Goal: Task Accomplishment & Management: Use online tool/utility

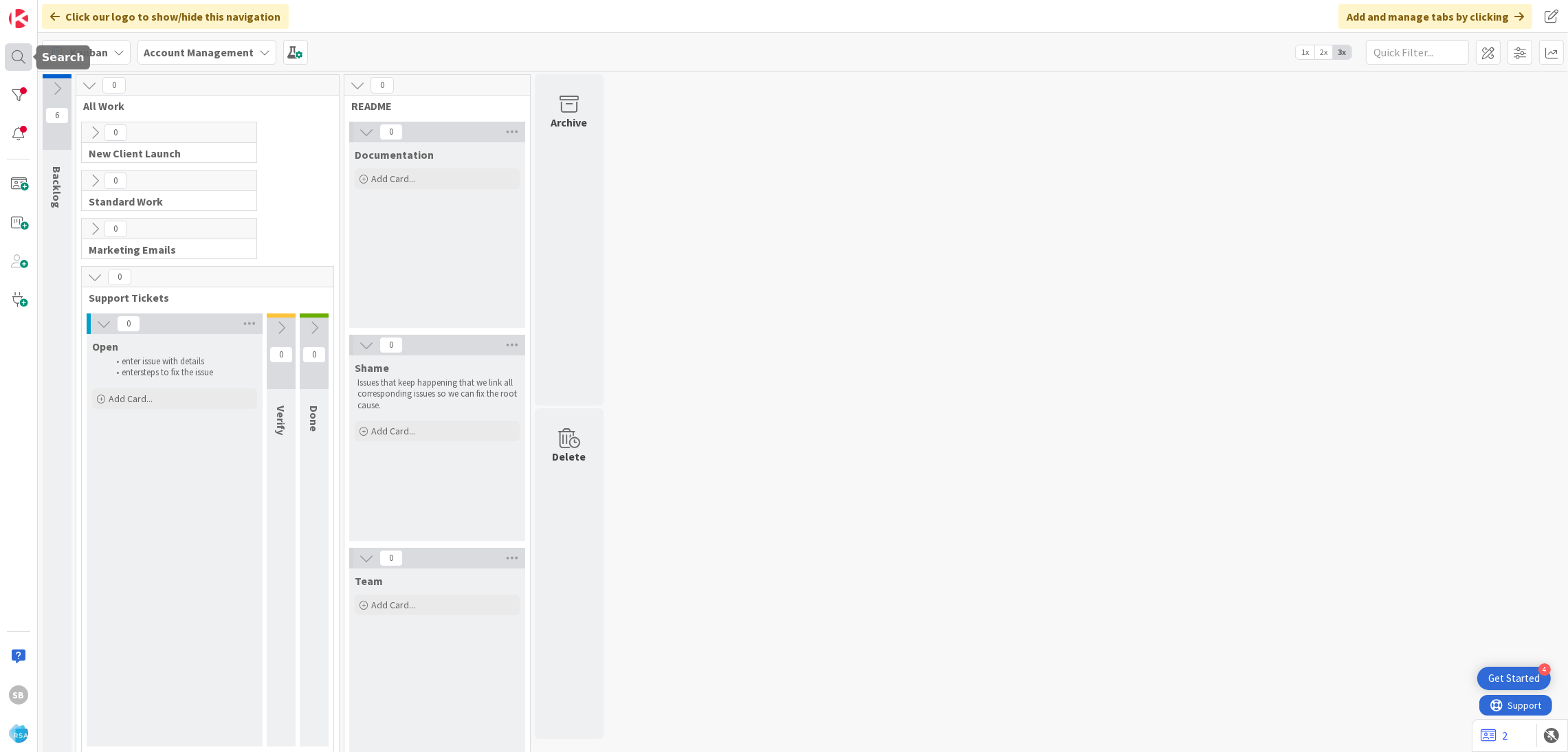
click at [16, 59] on div at bounding box center [19, 57] width 27 height 27
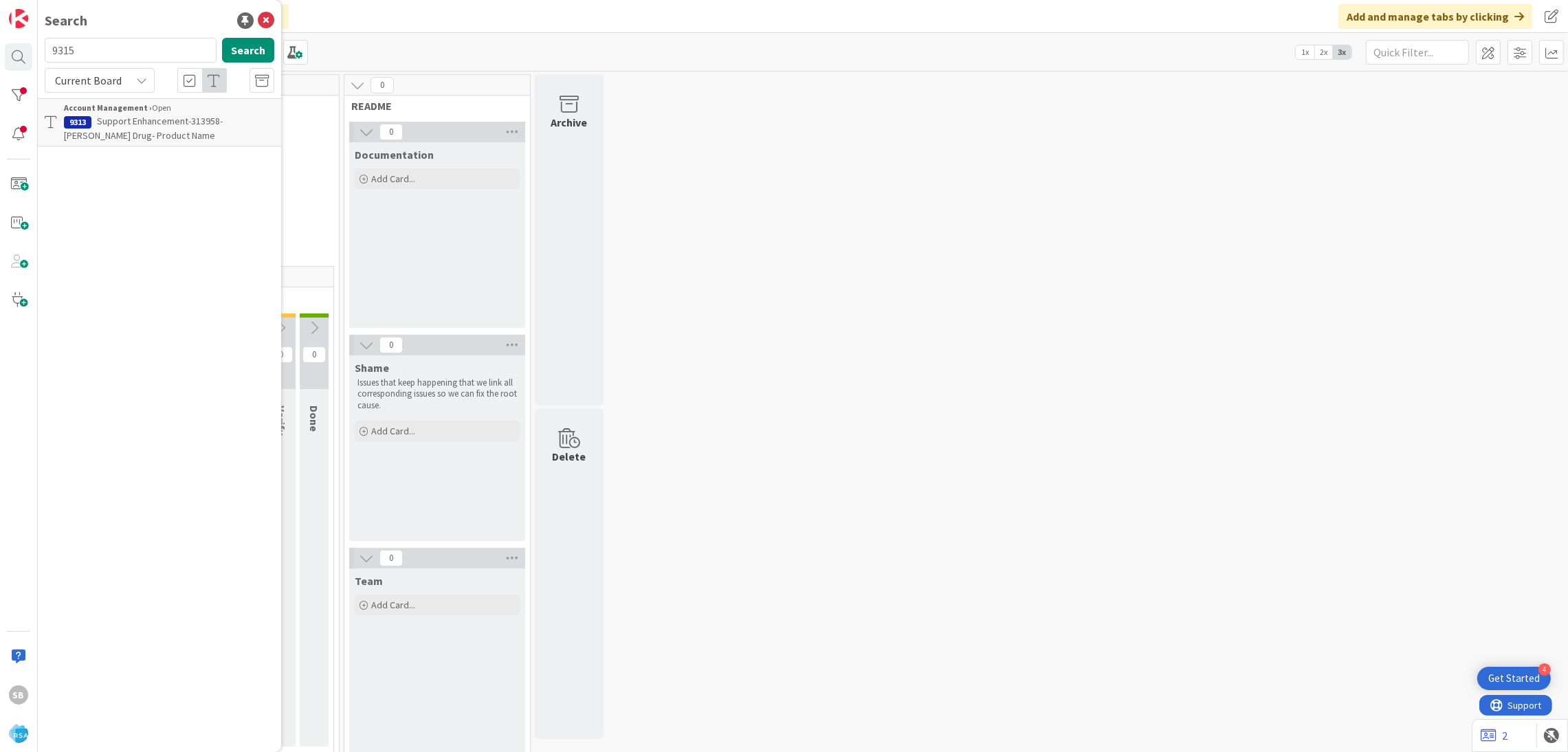
type input "9315"
click at [148, 109] on div "Account Management › Open" at bounding box center [170, 107] width 211 height 13
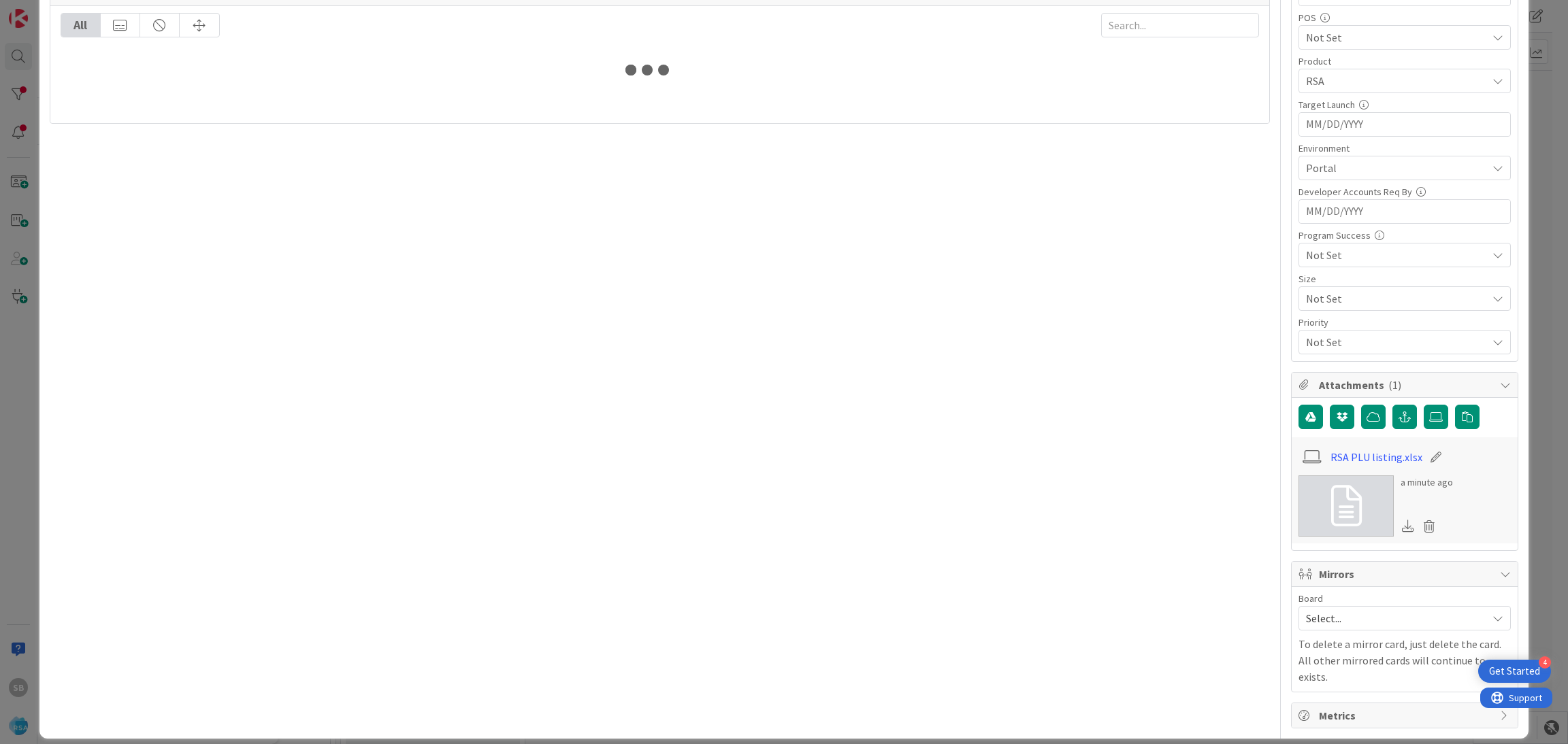
click at [1343, 628] on span "Select..." at bounding box center [1393, 619] width 174 height 19
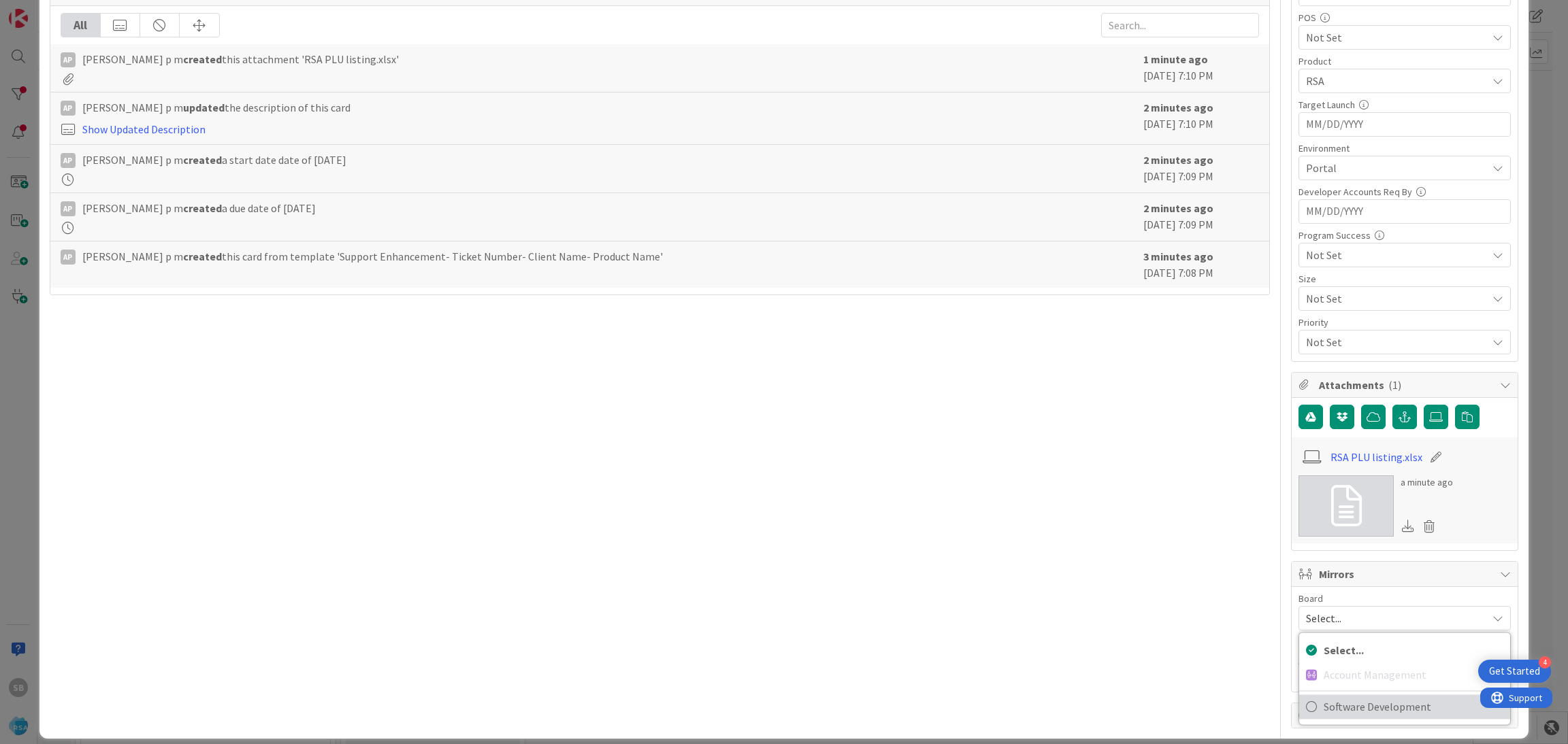
click at [1336, 700] on span "Software Development" at bounding box center [1414, 706] width 180 height 20
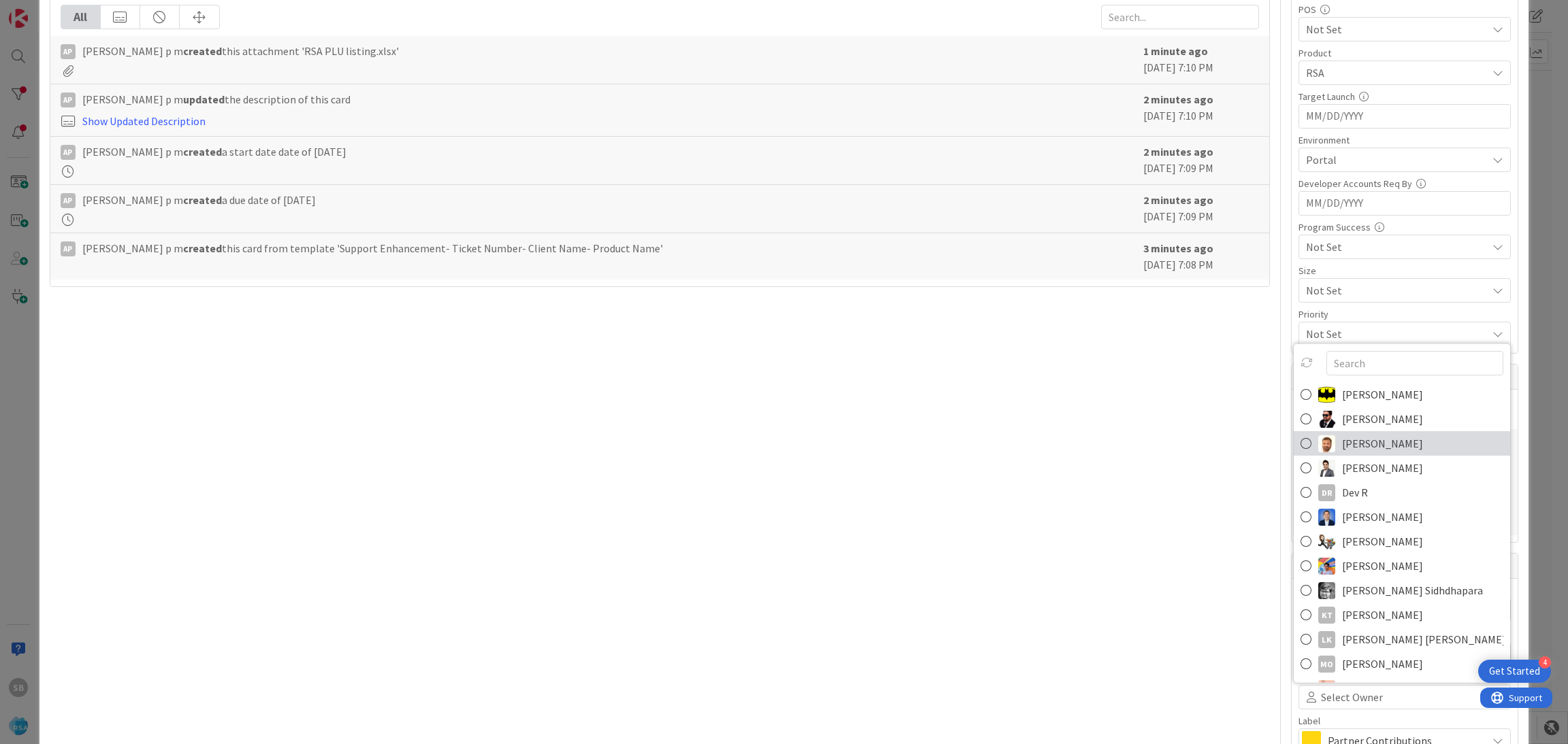
click at [1319, 449] on img at bounding box center [1328, 443] width 17 height 17
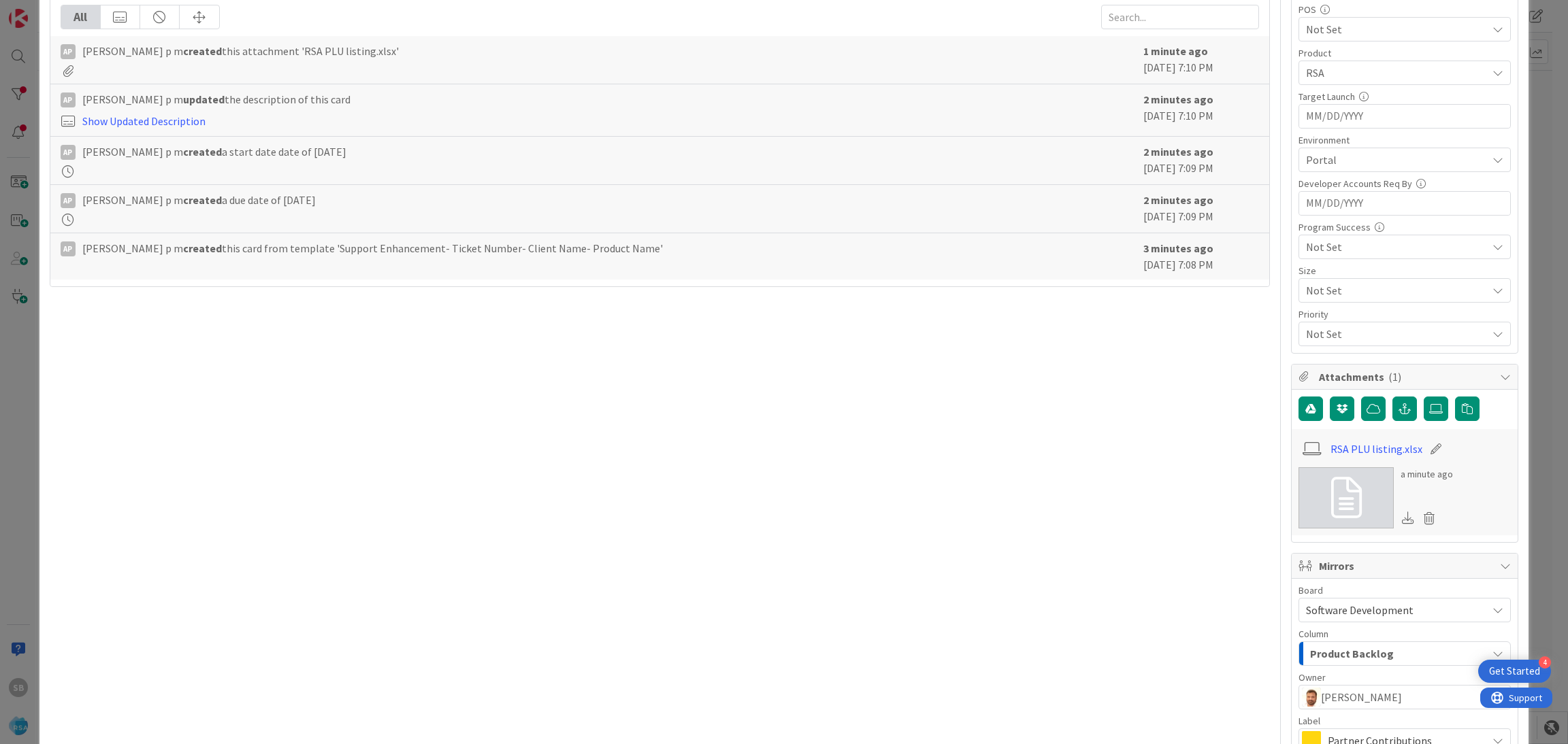
scroll to position [612, 0]
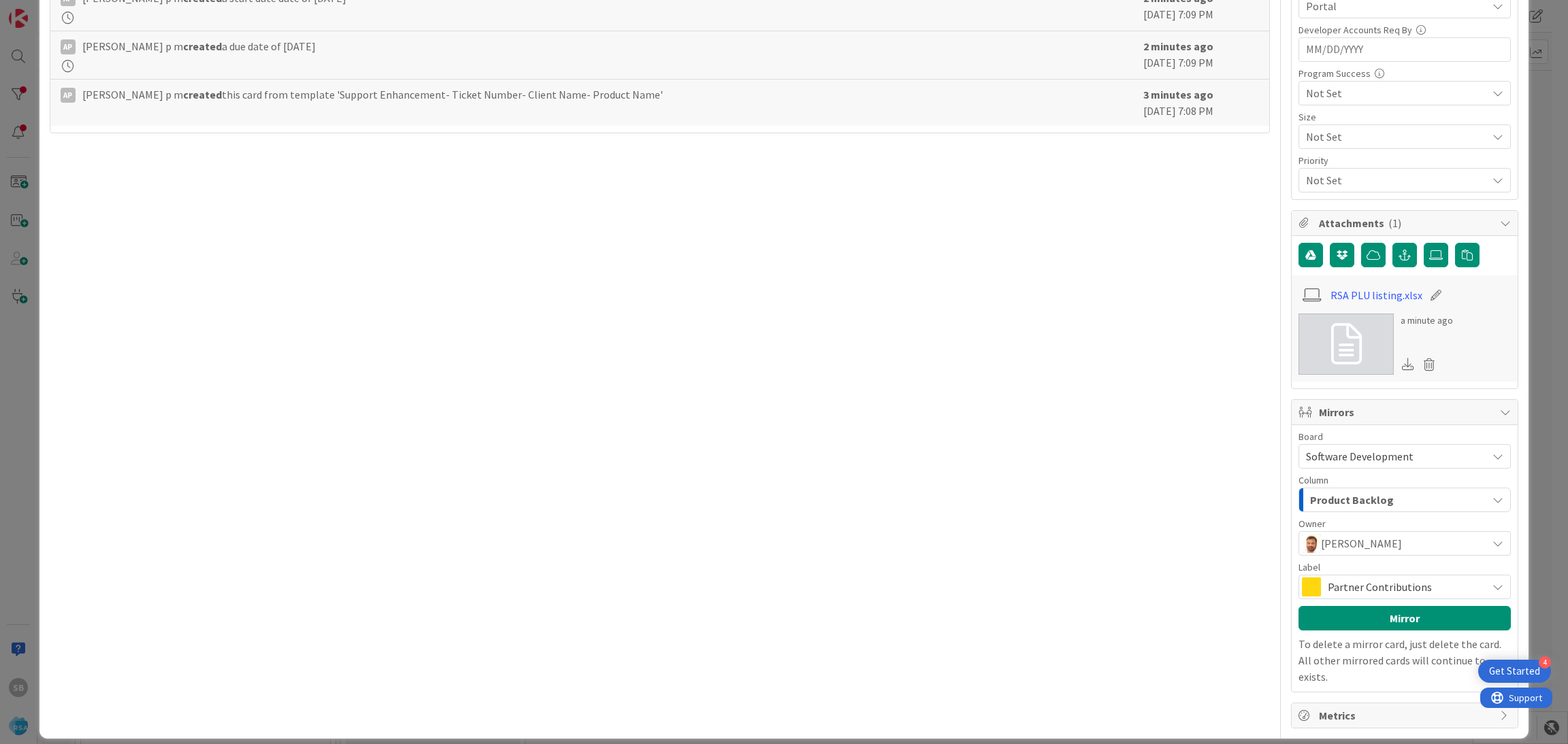
click at [1435, 586] on span "Partner Contributions" at bounding box center [1404, 588] width 153 height 19
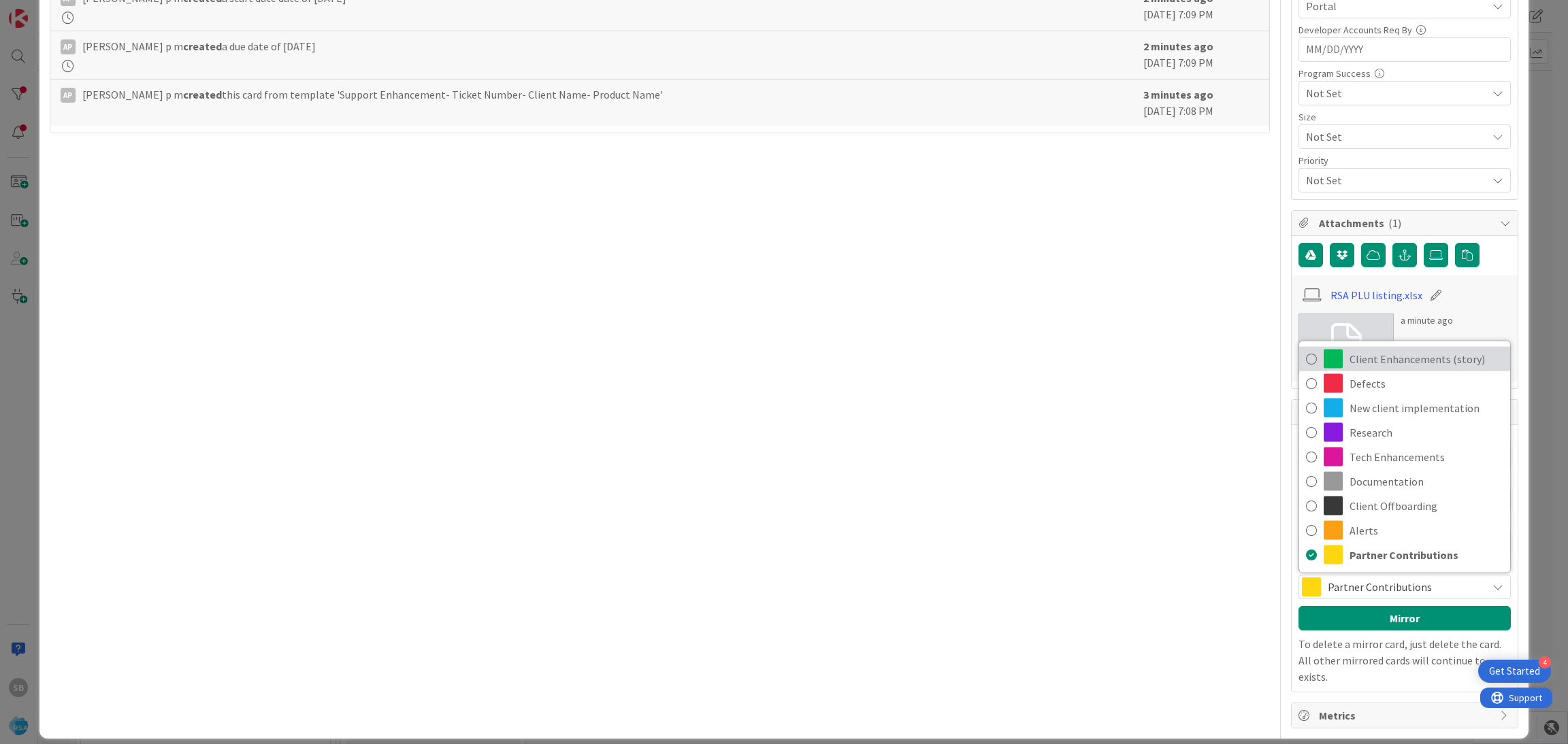
click at [1411, 360] on span "Client Enhancements (story)" at bounding box center [1426, 359] width 154 height 20
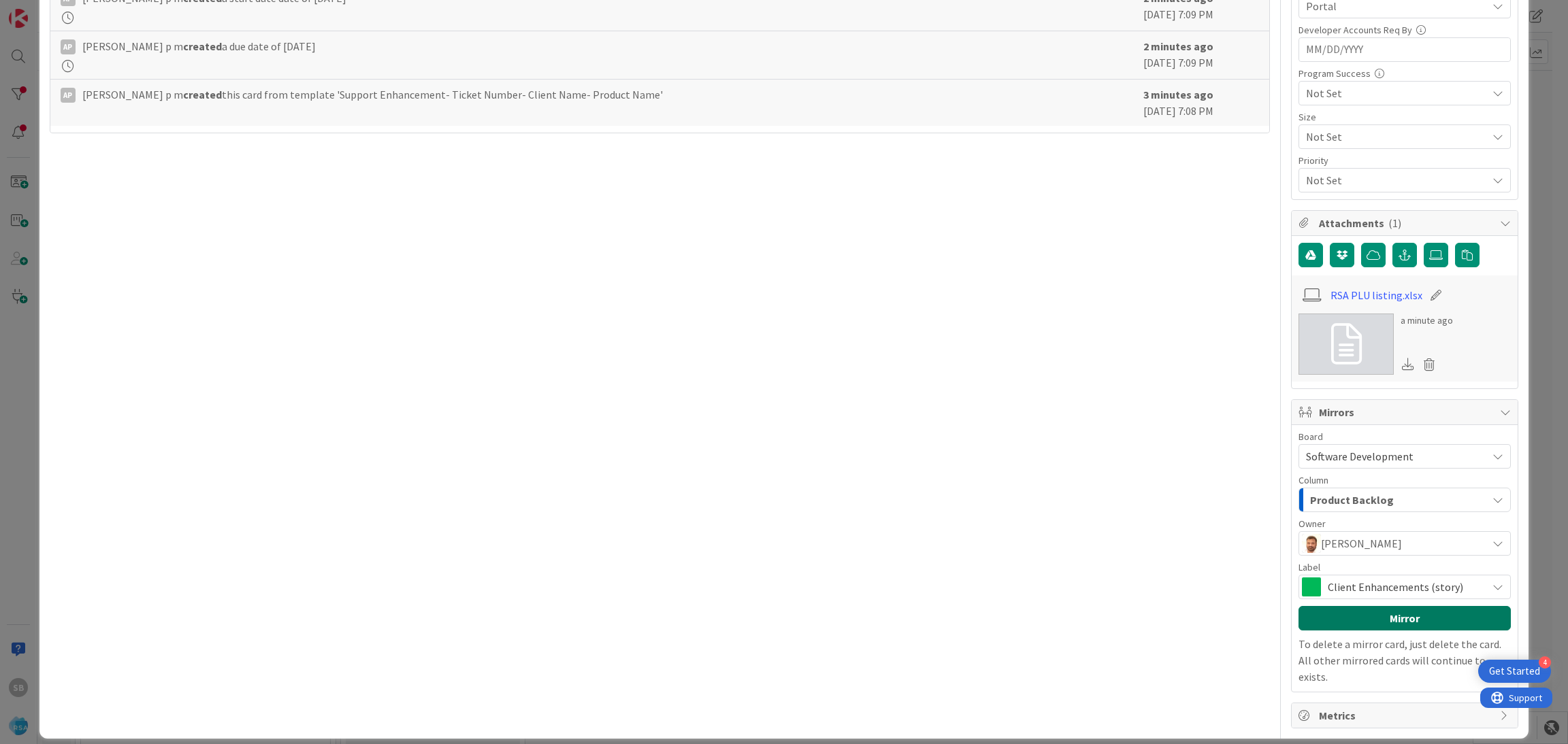
click at [1380, 612] on button "Mirror" at bounding box center [1405, 618] width 212 height 24
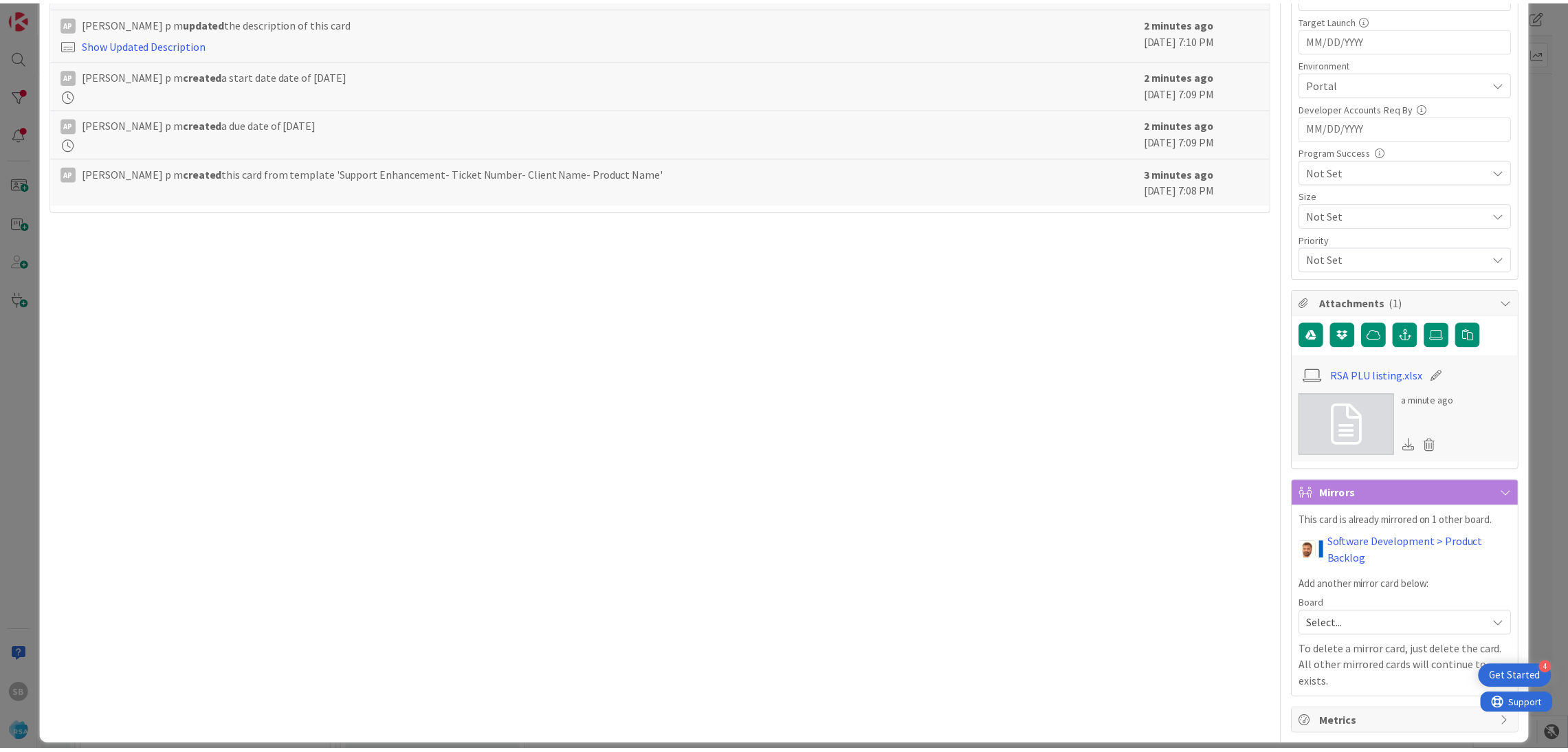
scroll to position [0, 0]
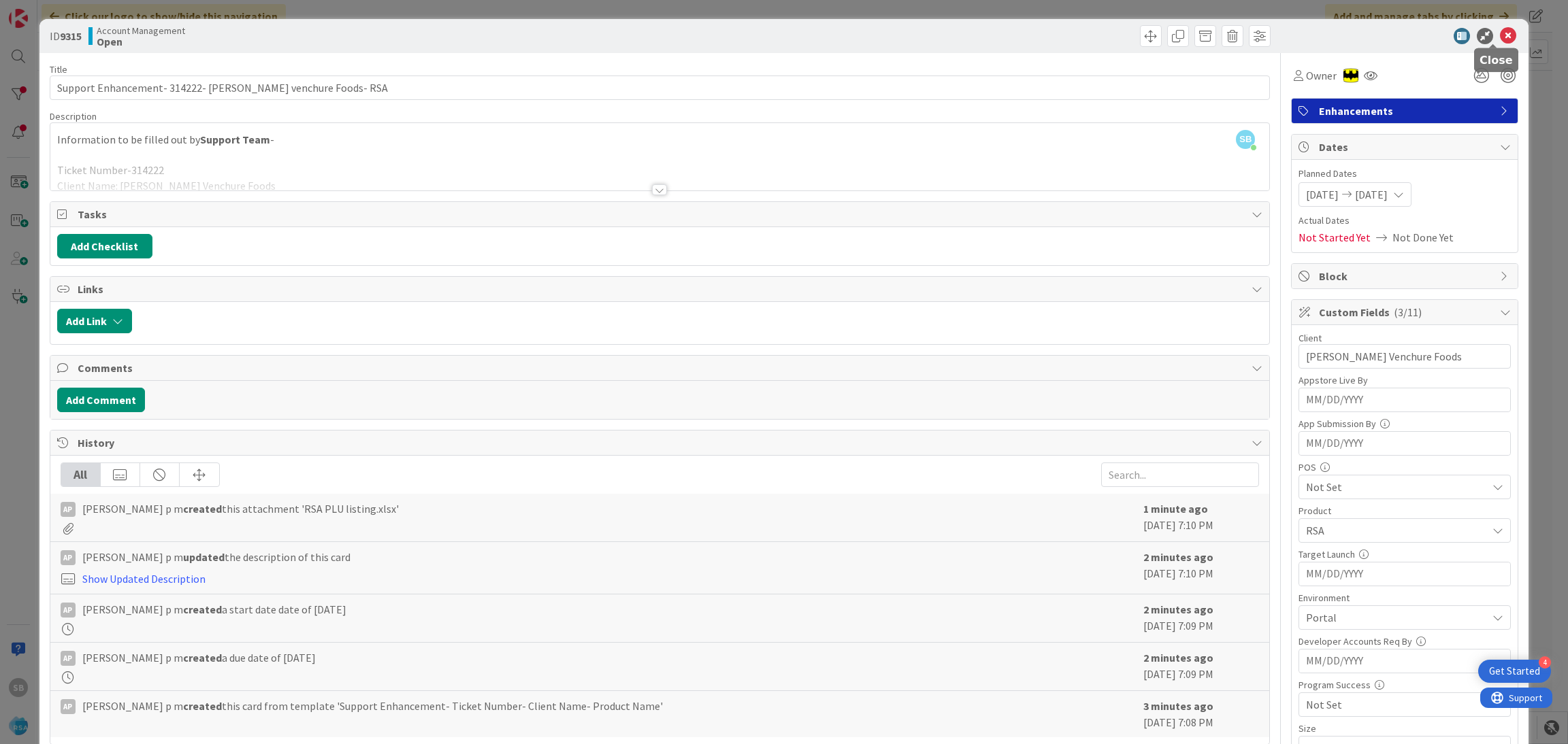
click at [1500, 41] on icon at bounding box center [1508, 36] width 16 height 16
